Goal: Information Seeking & Learning: Find specific fact

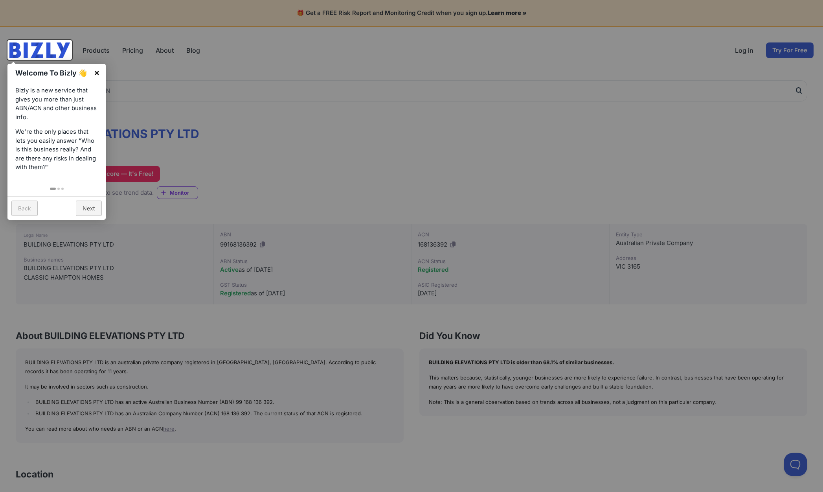
click at [98, 73] on link "×" at bounding box center [97, 73] width 18 height 18
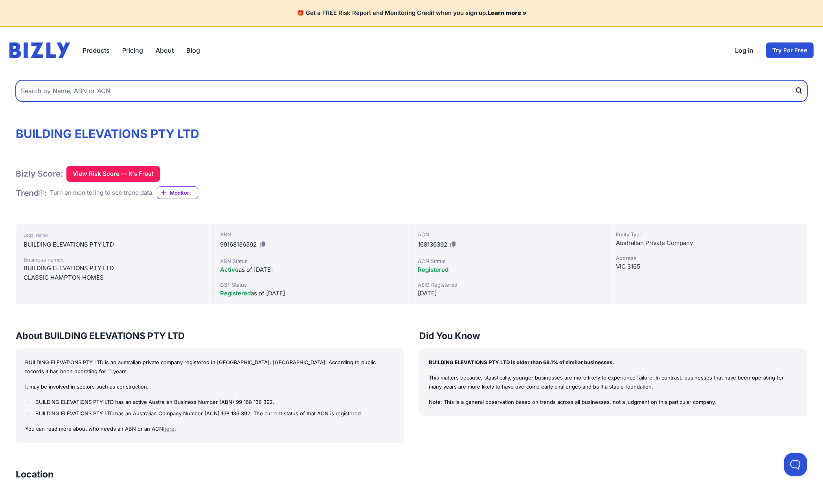
click at [59, 97] on input "text" at bounding box center [411, 90] width 791 height 21
type input "1186 construction"
click at [801, 90] on button "submit" at bounding box center [801, 90] width 13 height 21
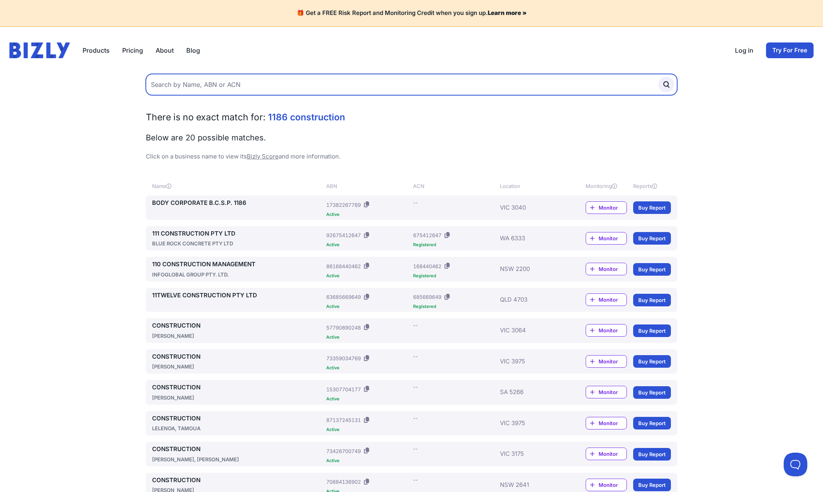
click at [237, 88] on input "text" at bounding box center [411, 84] width 531 height 21
type input "[PERSON_NAME]"
click at [666, 84] on button "submit" at bounding box center [666, 85] width 16 height 16
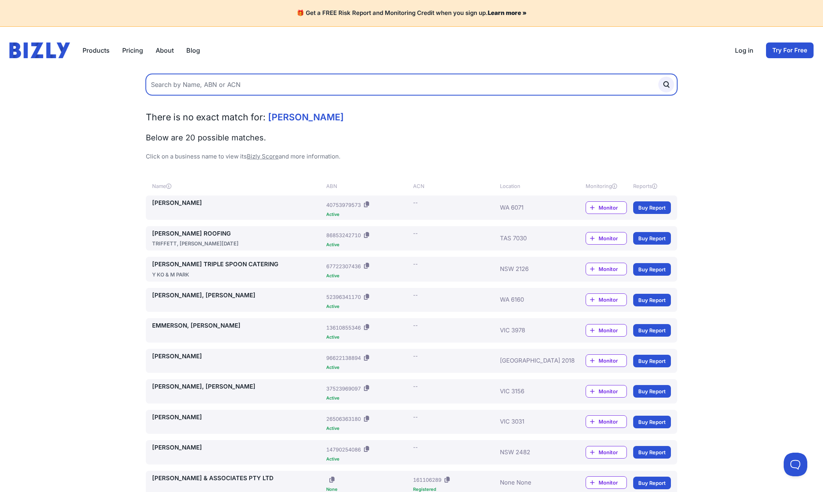
click at [234, 83] on input "text" at bounding box center [411, 84] width 531 height 21
type input "[PERSON_NAME]"
click at [666, 84] on button "submit" at bounding box center [666, 85] width 16 height 16
